Goal: Find specific page/section

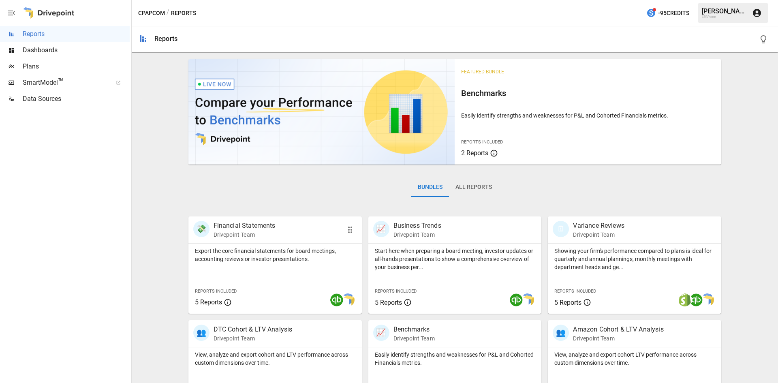
click at [232, 228] on p "Financial Statements" at bounding box center [245, 226] width 62 height 10
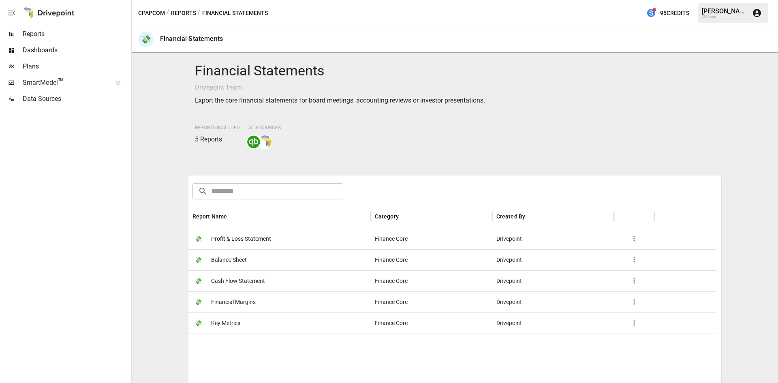
click at [220, 233] on span "Profit & Loss Statement" at bounding box center [241, 239] width 60 height 21
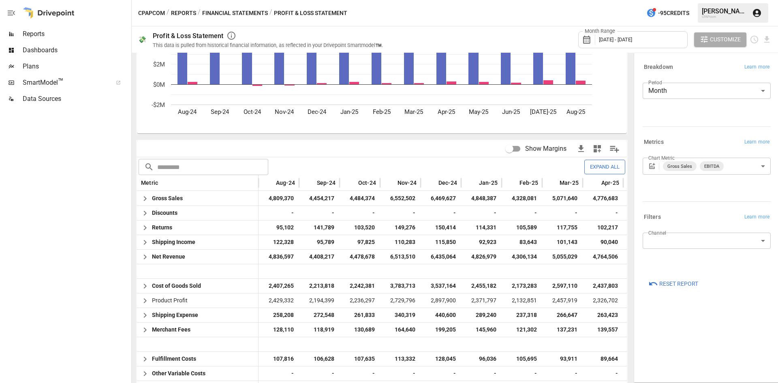
scroll to position [122, 0]
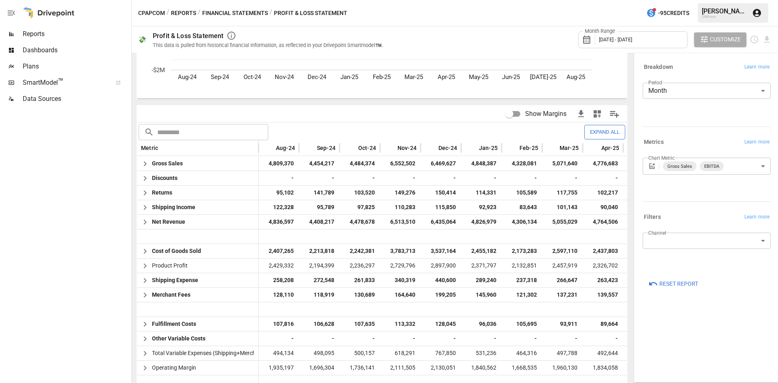
click at [578, 115] on icon "button" at bounding box center [581, 113] width 6 height 7
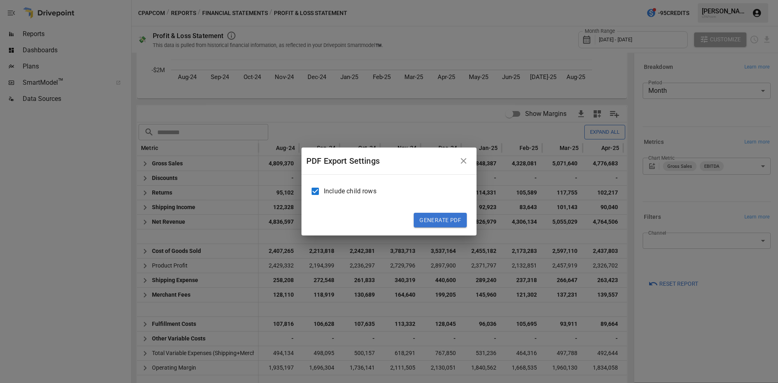
click at [466, 160] on icon "button" at bounding box center [464, 161] width 10 height 10
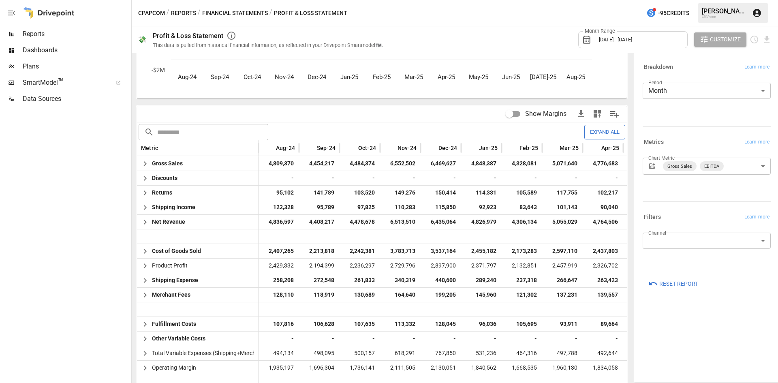
click at [592, 114] on icon "button" at bounding box center [597, 114] width 10 height 10
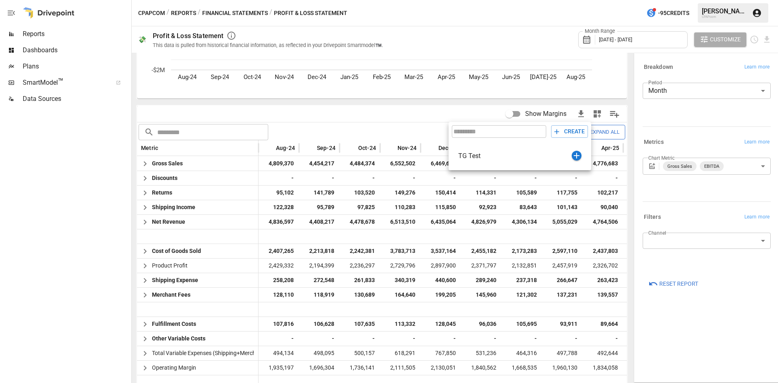
click at [357, 108] on div at bounding box center [389, 191] width 778 height 383
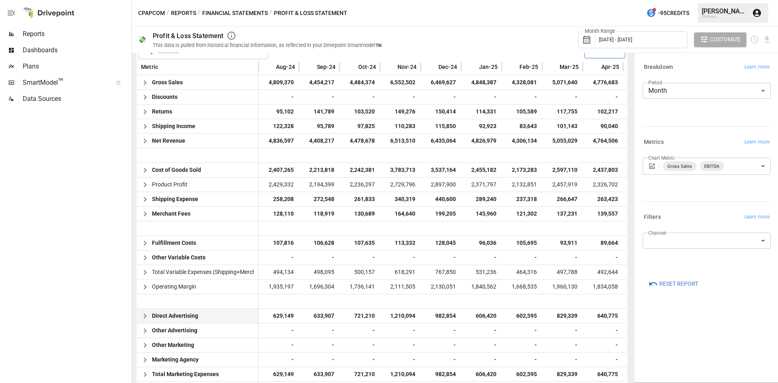
scroll to position [0, 0]
